Goal: Task Accomplishment & Management: Manage account settings

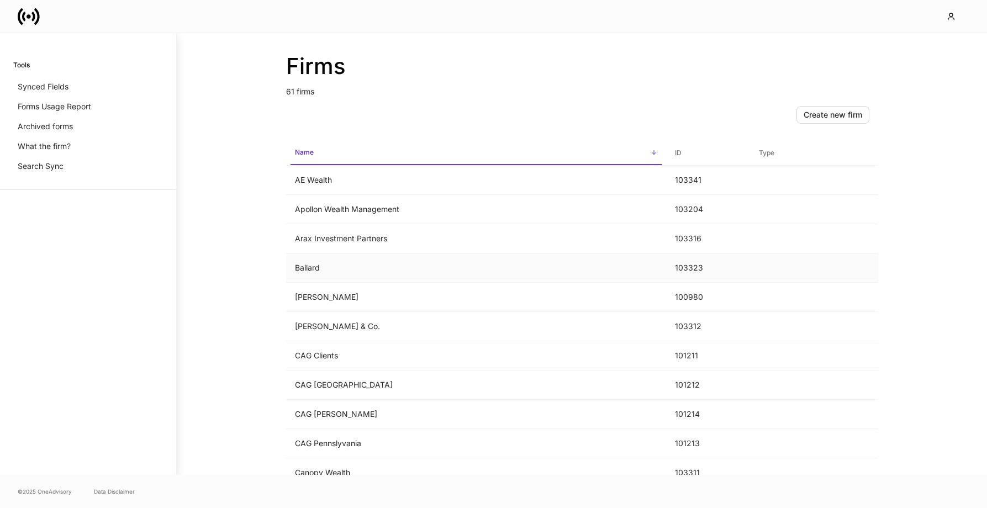
click at [353, 264] on td "Bailard" at bounding box center [476, 268] width 380 height 29
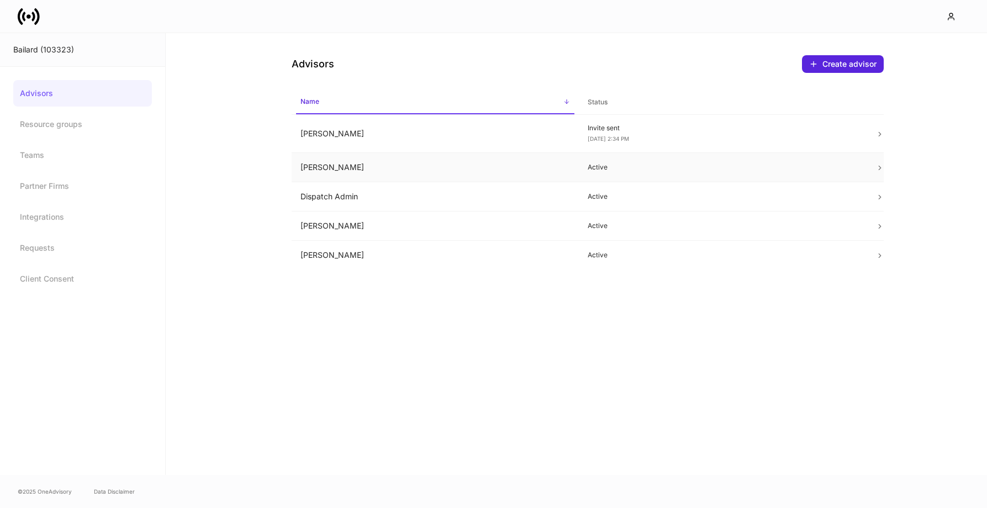
click at [377, 161] on td "[PERSON_NAME]" at bounding box center [436, 167] width 288 height 29
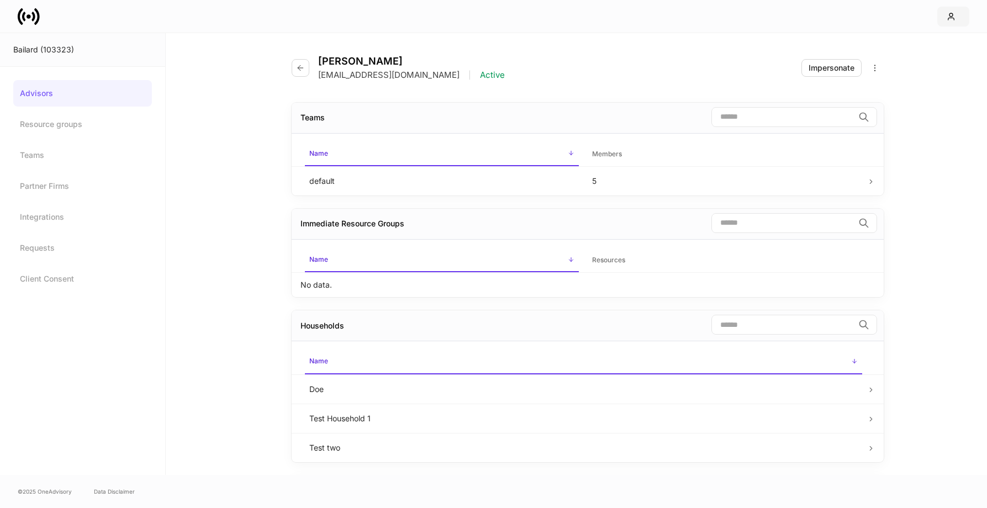
click at [954, 17] on icon "button" at bounding box center [951, 16] width 9 height 9
click at [883, 64] on li "Settings" at bounding box center [903, 56] width 133 height 20
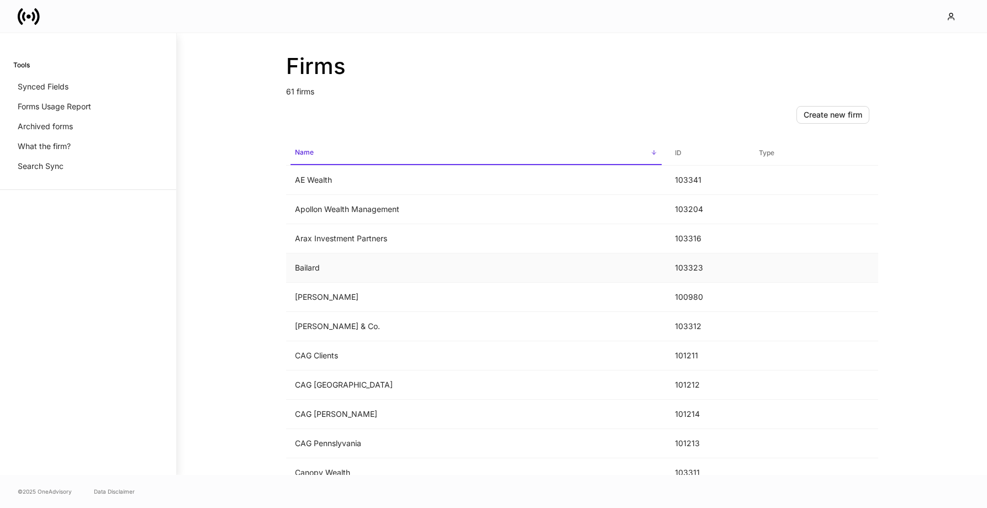
click at [359, 267] on td "Bailard" at bounding box center [476, 268] width 380 height 29
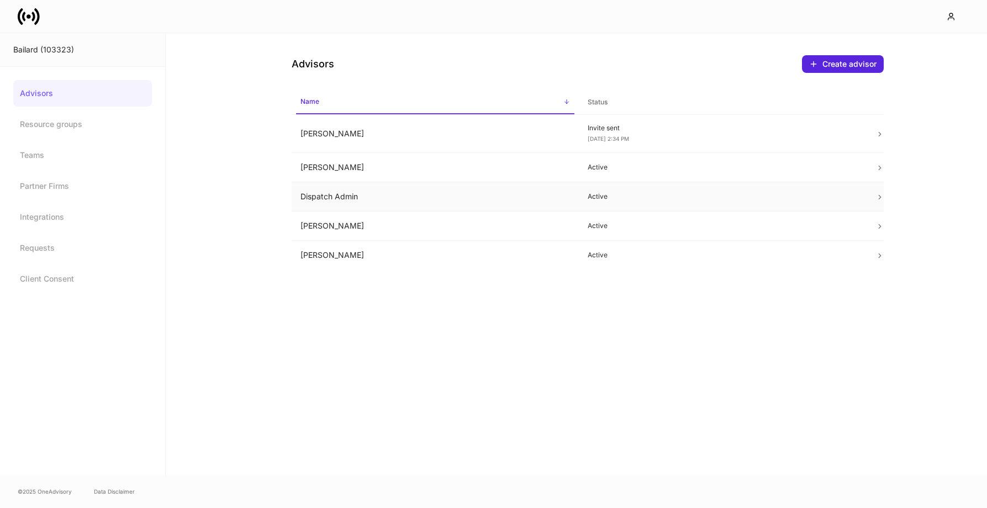
click at [459, 191] on td "Dispatch Admin" at bounding box center [436, 196] width 288 height 29
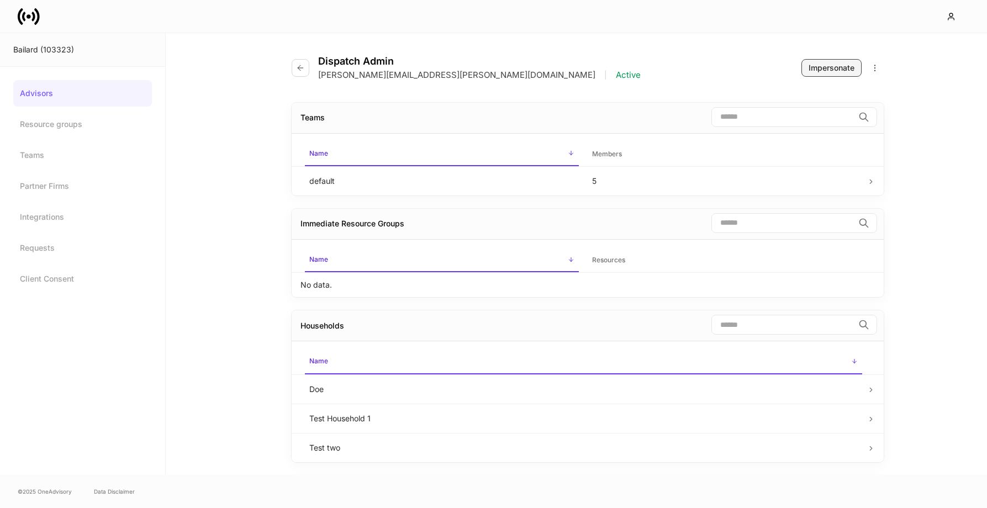
click at [828, 60] on button "Impersonate" at bounding box center [832, 68] width 60 height 18
click at [834, 65] on div "Impersonate" at bounding box center [832, 67] width 46 height 11
